Goal: Task Accomplishment & Management: Manage account settings

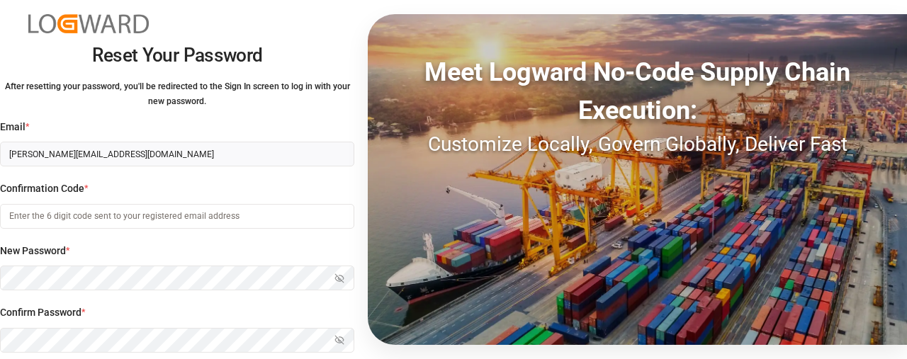
type input "[EMAIL_ADDRESS][DOMAIN_NAME]"
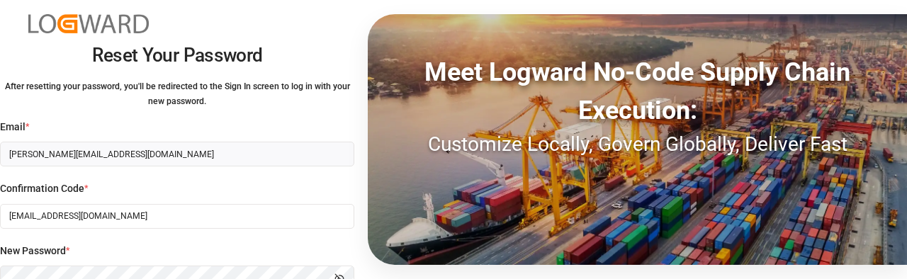
click at [207, 100] on div "After resetting your password, you'll be redirected to the Sign In screen to lo…" at bounding box center [177, 99] width 354 height 41
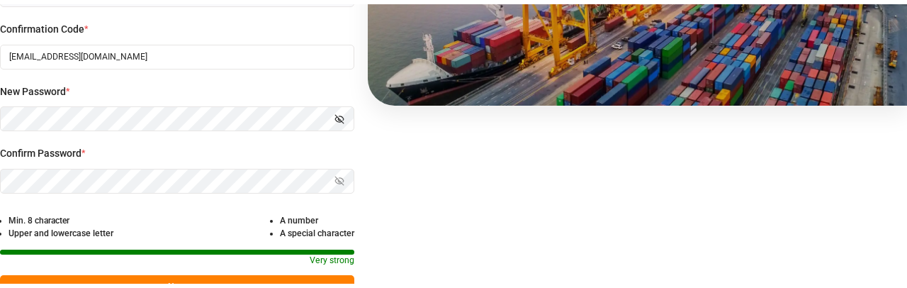
scroll to position [164, 0]
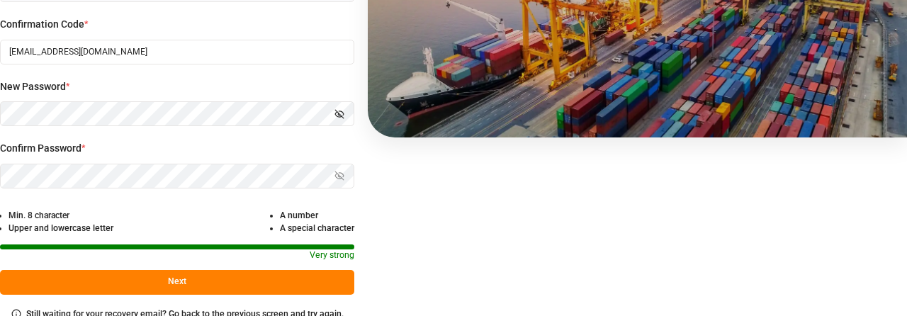
click at [499, 179] on div "Reset Your Password After resetting your password, you'll be redirected to the …" at bounding box center [453, 158] width 907 height 316
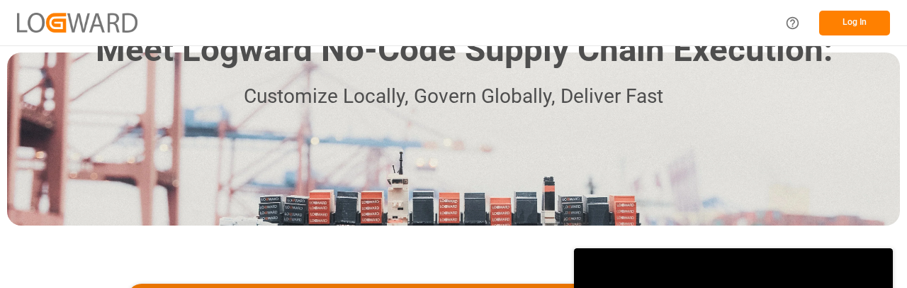
click at [836, 15] on button "Log In" at bounding box center [854, 23] width 71 height 25
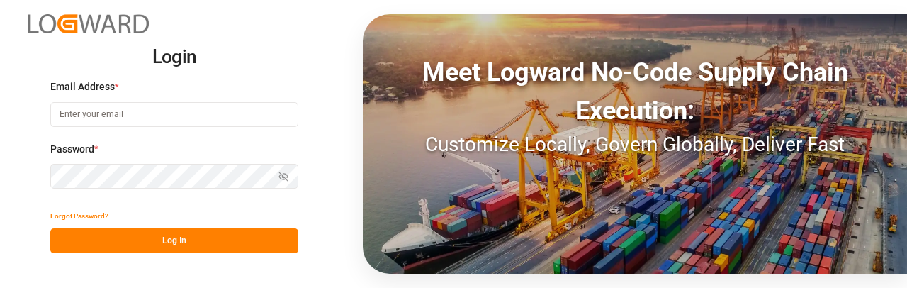
type input "[EMAIL_ADDRESS][DOMAIN_NAME]"
click at [222, 247] on button "Log In" at bounding box center [174, 240] width 248 height 25
